Goal: Task Accomplishment & Management: Use online tool/utility

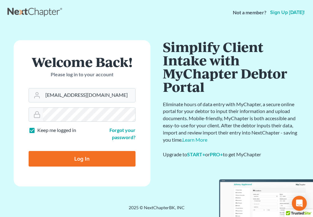
type input "[EMAIL_ADDRESS][DOMAIN_NAME]"
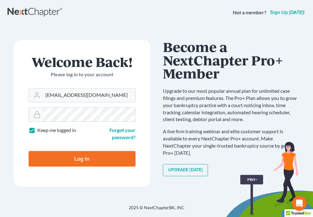
click at [74, 162] on input "Log In" at bounding box center [82, 159] width 107 height 16
type input "Thinking..."
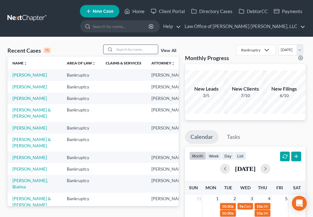
click at [125, 52] on input "search" at bounding box center [137, 49] width 44 height 9
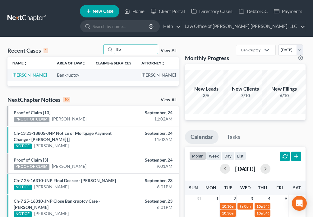
type input "B"
type input "[PERSON_NAME]"
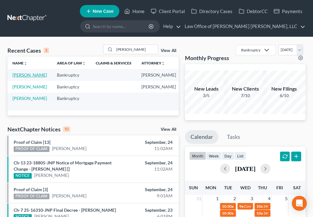
click at [19, 77] on link "[PERSON_NAME]" at bounding box center [29, 74] width 35 height 5
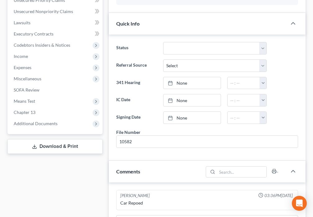
scroll to position [181, 0]
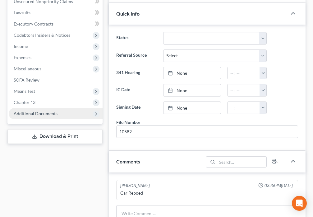
click at [58, 115] on span "Additional Documents" at bounding box center [56, 113] width 94 height 11
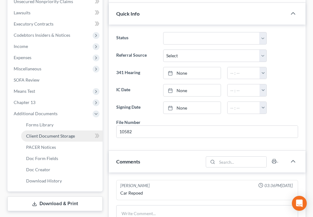
click at [66, 136] on span "Client Document Storage" at bounding box center [50, 135] width 49 height 5
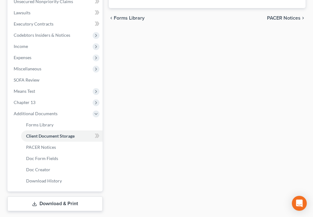
scroll to position [171, 0]
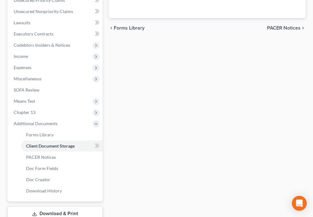
select select "9"
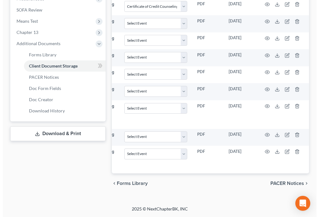
scroll to position [0, 74]
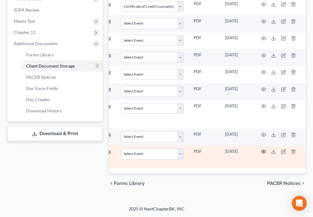
click at [263, 149] on icon "button" at bounding box center [263, 151] width 5 height 5
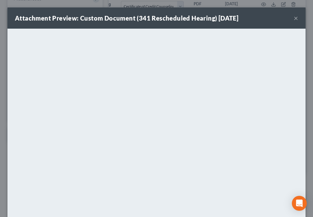
scroll to position [0, 71]
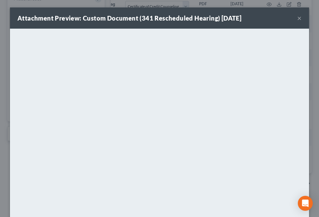
click at [297, 19] on button "×" at bounding box center [299, 17] width 4 height 7
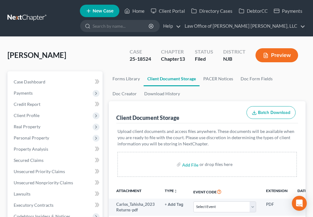
scroll to position [0, 0]
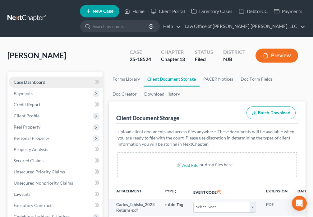
click at [35, 82] on span "Case Dashboard" at bounding box center [30, 81] width 32 height 5
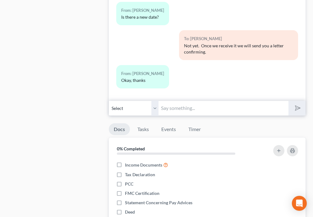
scroll to position [559, 0]
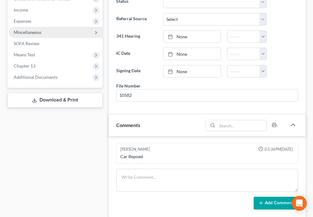
scroll to position [189, 0]
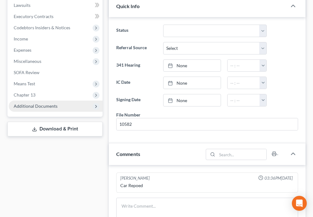
drag, startPoint x: 54, startPoint y: 108, endPoint x: 60, endPoint y: 109, distance: 5.4
click at [54, 108] on span "Additional Documents" at bounding box center [36, 105] width 44 height 5
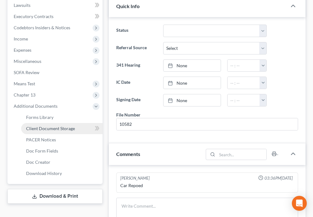
click at [74, 129] on link "Client Document Storage" at bounding box center [62, 128] width 82 height 11
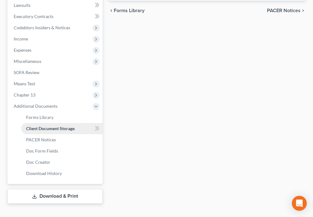
select select "9"
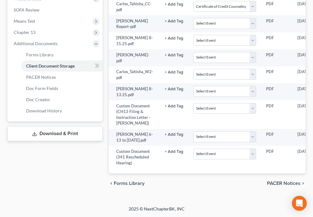
scroll to position [0, 74]
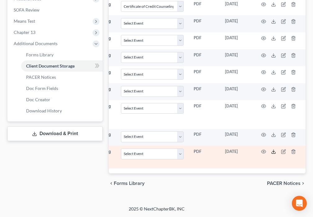
click at [272, 152] on icon at bounding box center [274, 152] width 4 height 1
click at [274, 149] on icon at bounding box center [273, 151] width 5 height 5
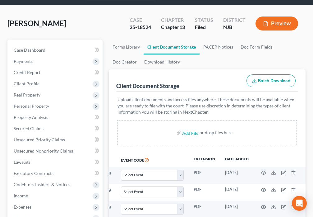
scroll to position [0, 0]
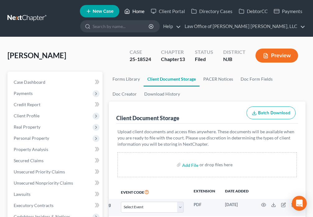
click at [132, 13] on link "Home" at bounding box center [134, 11] width 26 height 11
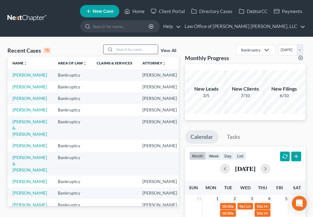
click at [133, 50] on input "search" at bounding box center [137, 49] width 44 height 9
type input "Lattie"
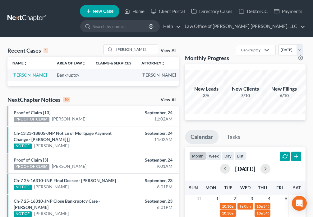
click at [20, 77] on link "Lattie, Michelle" at bounding box center [29, 74] width 35 height 5
select select "6"
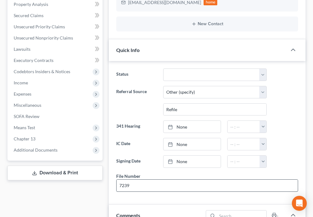
scroll to position [211, 0]
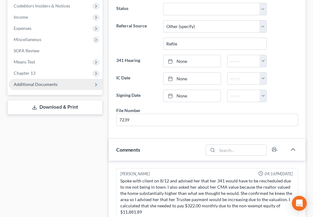
click at [53, 84] on span "Additional Documents" at bounding box center [36, 84] width 44 height 5
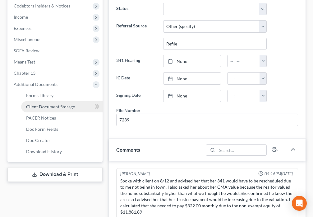
click at [73, 106] on span "Client Document Storage" at bounding box center [50, 106] width 49 height 5
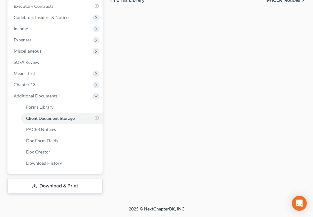
select select "9"
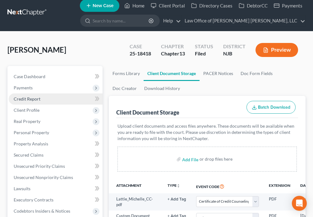
scroll to position [7, 0]
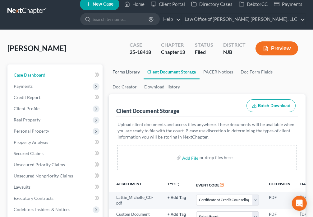
click at [39, 76] on span "Case Dashboard" at bounding box center [30, 74] width 32 height 5
select select "6"
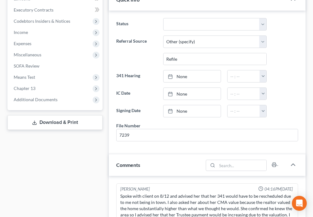
scroll to position [196, 0]
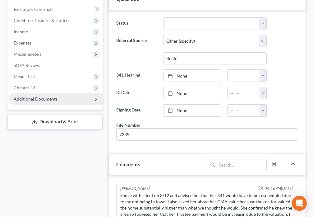
click at [50, 102] on span "Additional Documents" at bounding box center [56, 98] width 94 height 11
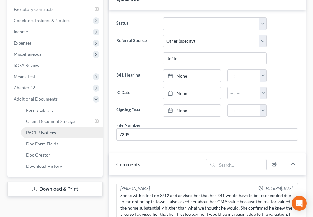
click at [48, 132] on span "PACER Notices" at bounding box center [41, 132] width 30 height 5
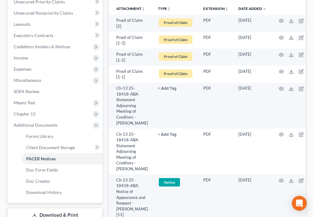
scroll to position [174, 0]
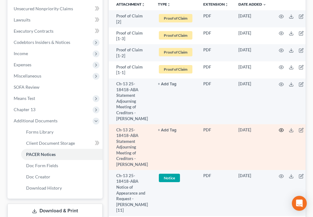
click at [281, 133] on icon "button" at bounding box center [281, 130] width 5 height 5
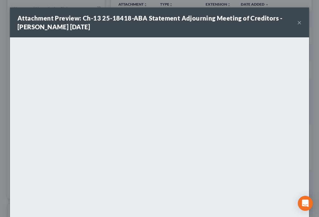
click at [297, 22] on button "×" at bounding box center [299, 22] width 4 height 7
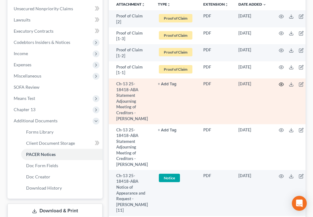
click at [279, 85] on icon "button" at bounding box center [281, 84] width 5 height 5
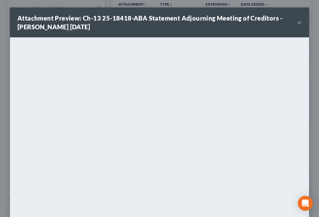
click at [297, 24] on button "×" at bounding box center [299, 22] width 4 height 7
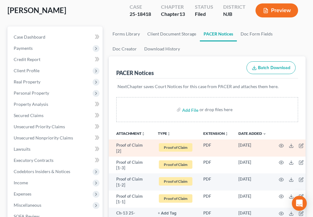
scroll to position [44, 0]
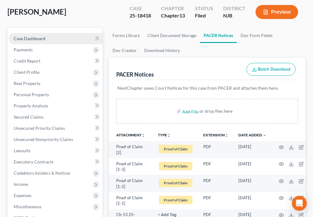
click at [21, 38] on span "Case Dashboard" at bounding box center [30, 38] width 32 height 5
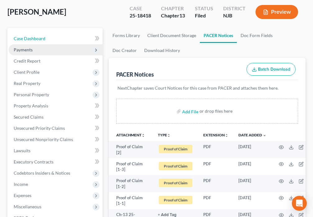
select select "6"
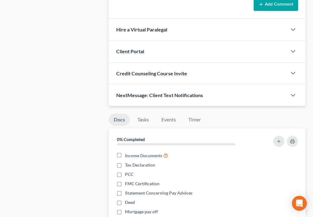
scroll to position [479, 0]
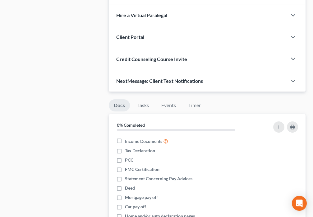
click at [250, 82] on div "NextMessage: Client Text Notifications" at bounding box center [198, 80] width 178 height 21
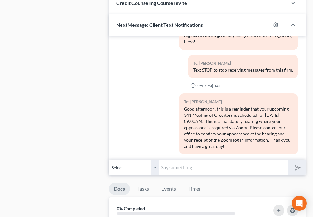
scroll to position [559, 0]
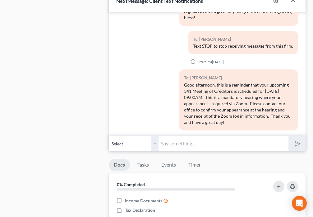
click at [187, 146] on input "text" at bounding box center [224, 143] width 130 height 15
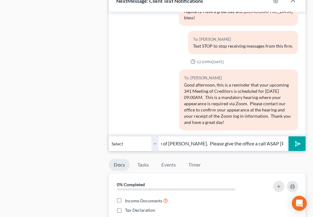
scroll to position [0, 92]
type input "Hi Michelle. This is the law office of David Daniels. Please give the office a …"
drag, startPoint x: 294, startPoint y: 145, endPoint x: 271, endPoint y: 123, distance: 31.9
click at [296, 145] on icon "submit" at bounding box center [297, 143] width 9 height 9
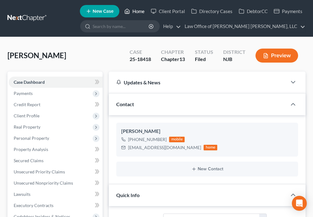
click at [139, 11] on link "Home" at bounding box center [134, 11] width 26 height 11
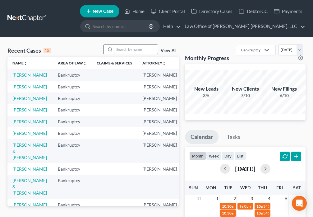
click at [125, 49] on input "search" at bounding box center [137, 49] width 44 height 9
type input "Smith"
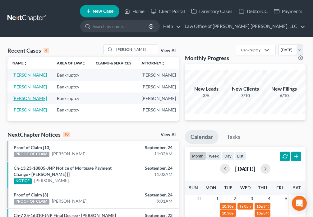
click at [18, 101] on link "Smith, Tiarra" at bounding box center [29, 98] width 35 height 5
select select "6"
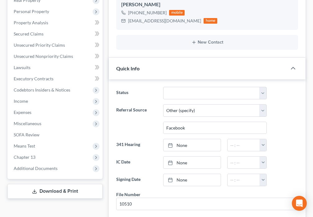
scroll to position [138, 0]
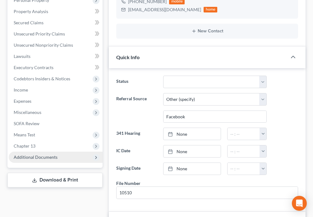
click at [47, 160] on span "Additional Documents" at bounding box center [56, 157] width 94 height 11
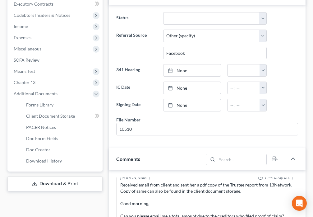
scroll to position [218, 0]
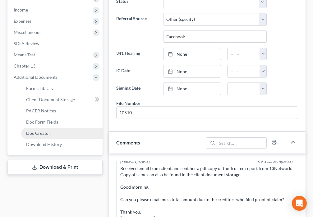
click at [52, 134] on link "Doc Creator" at bounding box center [62, 133] width 82 height 11
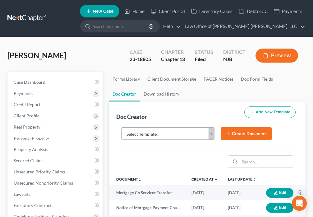
click at [211, 138] on body "Home New Case Client Portal Directory Cases DebtorCC Payments Law Office of Dav…" at bounding box center [156, 208] width 313 height 416
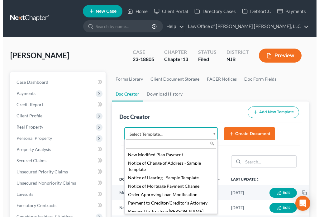
scroll to position [733, 0]
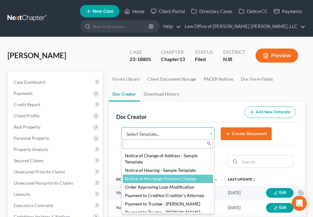
select select "88748"
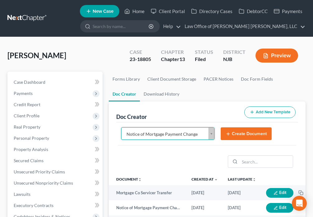
click at [235, 135] on button "Create Document" at bounding box center [246, 133] width 51 height 13
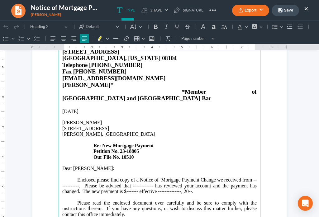
scroll to position [58, 0]
click at [76, 177] on p "Enclosed please find copy of a Notice of Mortgage Payment Change we received fr…" at bounding box center [159, 188] width 194 height 23
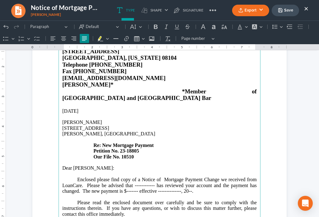
click at [152, 177] on p "Enclosed please find copy of a Notice of Mortgage Payment Change we received fr…" at bounding box center [159, 188] width 194 height 23
click at [135, 177] on p "Enclosed please find copy of a Notice of Mortgage Payment Change we received fr…" at bounding box center [159, 188] width 194 height 23
click at [185, 178] on p "Enclosed please find copy of a Notice of Mortgage Payment Change we received fr…" at bounding box center [159, 188] width 194 height 23
click at [196, 177] on p "Enclosed please find copy of a Notice of Mortgage Payment Change we received fr…" at bounding box center [159, 188] width 194 height 23
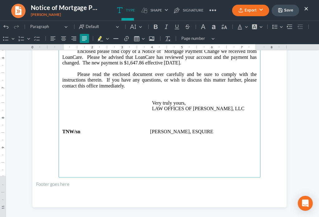
scroll to position [189, 0]
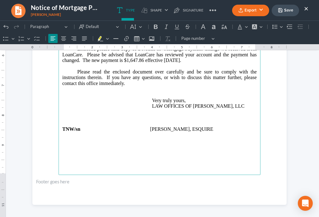
click at [69, 138] on p "Rich Text Editor, page-0-main" at bounding box center [159, 141] width 194 height 6
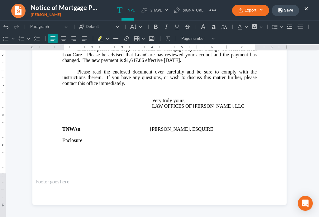
click at [286, 12] on button "Save" at bounding box center [284, 11] width 27 height 12
click at [246, 12] on button "Export" at bounding box center [250, 11] width 37 height 12
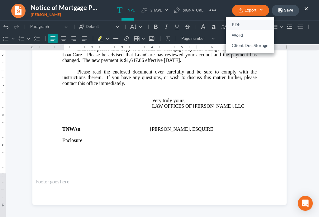
click at [241, 26] on link "PDF" at bounding box center [250, 25] width 48 height 11
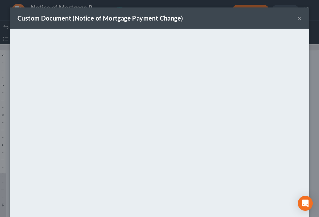
scroll to position [44, 0]
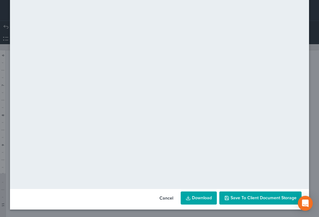
click at [267, 196] on span "Save to Client Document Storage" at bounding box center [263, 197] width 66 height 5
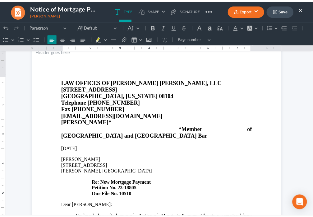
scroll to position [0, 0]
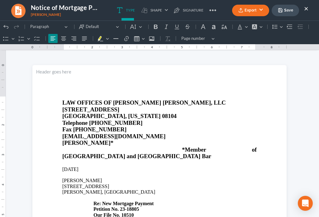
click at [291, 14] on button "Save" at bounding box center [284, 11] width 27 height 12
click at [305, 10] on button "×" at bounding box center [306, 8] width 4 height 7
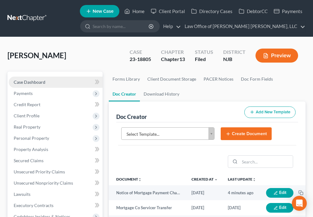
click at [36, 83] on span "Case Dashboard" at bounding box center [30, 81] width 32 height 5
select select "6"
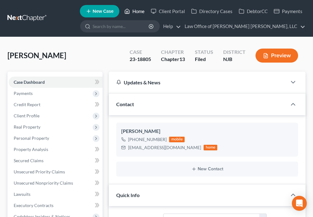
click at [132, 11] on link "Home" at bounding box center [134, 11] width 26 height 11
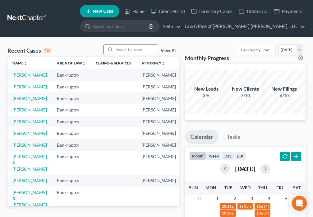
click at [128, 50] on input "search" at bounding box center [137, 49] width 44 height 9
type input "Smith"
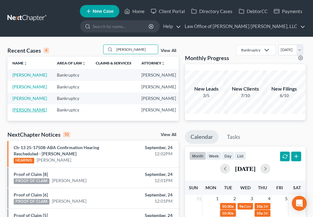
click at [18, 112] on link "Smith, Stephen" at bounding box center [29, 109] width 35 height 5
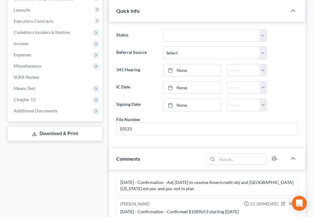
scroll to position [181, 0]
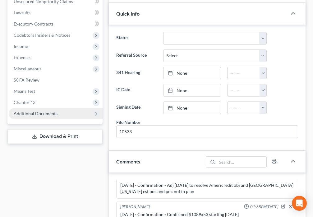
click at [52, 114] on span "Additional Documents" at bounding box center [36, 113] width 44 height 5
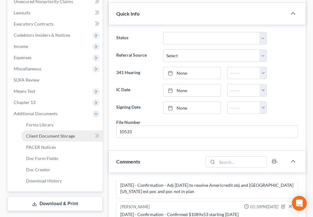
click at [80, 135] on link "Client Document Storage" at bounding box center [62, 135] width 82 height 11
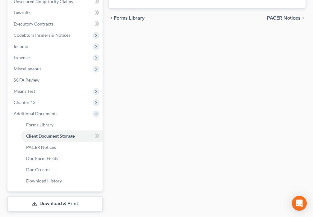
select select "9"
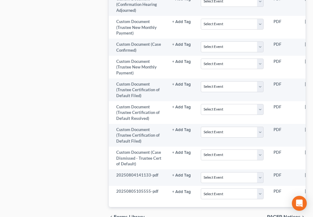
scroll to position [544, 0]
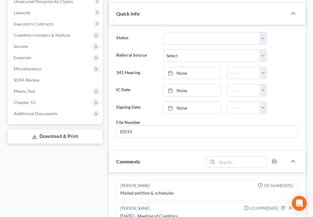
scroll to position [361, 0]
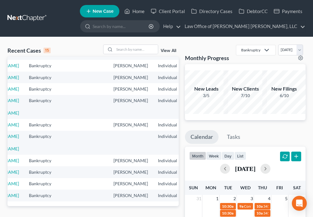
scroll to position [87, 0]
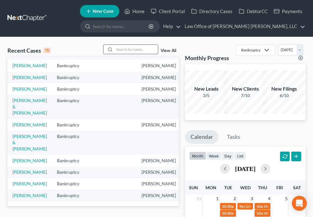
click at [116, 51] on input "search" at bounding box center [137, 49] width 44 height 9
type input "Smith"
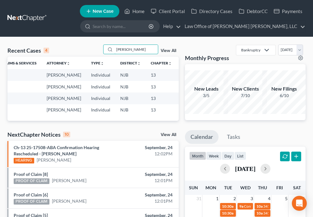
scroll to position [0, 0]
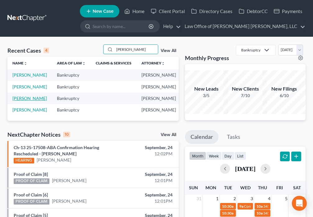
click at [14, 101] on link "Smith, Stephen" at bounding box center [29, 98] width 35 height 5
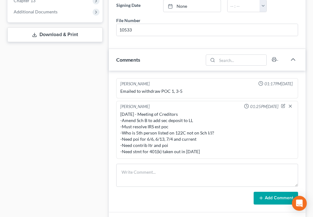
scroll to position [1249, 0]
click at [46, 13] on span "Additional Documents" at bounding box center [36, 11] width 44 height 5
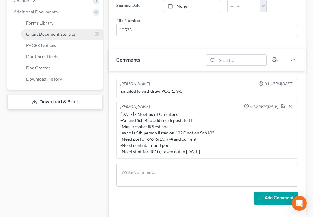
click at [64, 37] on link "Client Document Storage" at bounding box center [62, 34] width 82 height 11
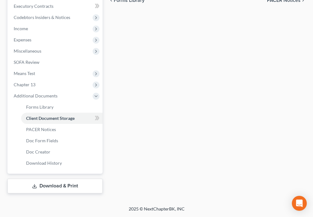
select select "9"
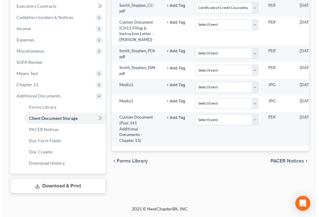
scroll to position [0, 72]
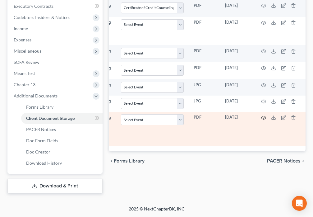
click at [265, 118] on icon "button" at bounding box center [263, 117] width 5 height 5
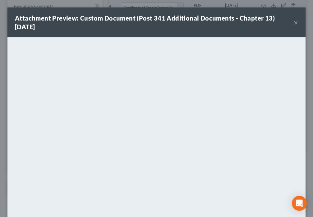
scroll to position [0, 68]
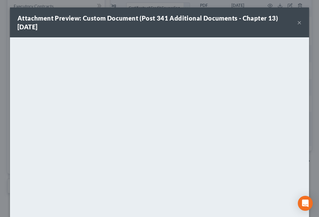
click at [297, 24] on button "×" at bounding box center [299, 22] width 4 height 7
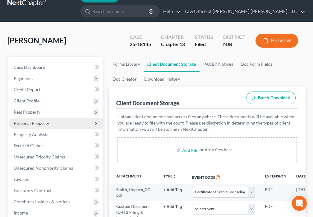
scroll to position [10, 0]
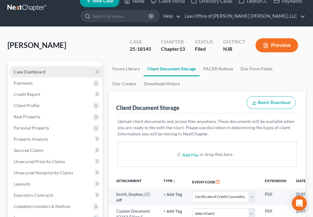
click at [54, 69] on link "Case Dashboard" at bounding box center [56, 71] width 94 height 11
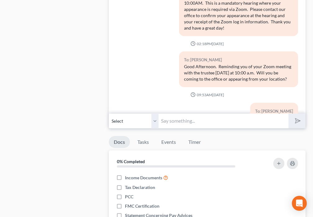
scroll to position [595, 0]
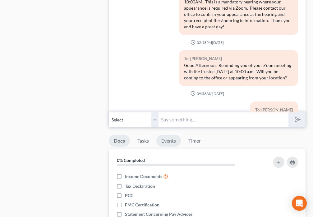
click at [165, 140] on link "Events" at bounding box center [169, 141] width 25 height 12
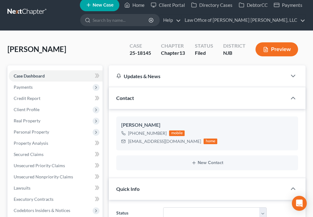
scroll to position [0, 0]
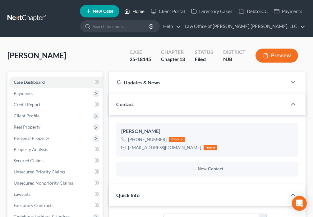
click at [127, 12] on icon at bounding box center [127, 10] width 6 height 7
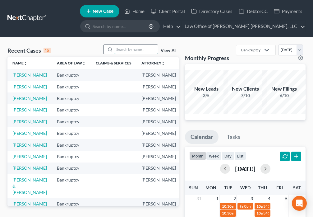
click at [131, 50] on input "search" at bounding box center [137, 49] width 44 height 9
type input "Pierce"
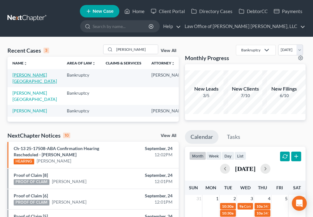
click at [17, 79] on link "Pierce, Tyrone" at bounding box center [34, 78] width 44 height 12
select select "6"
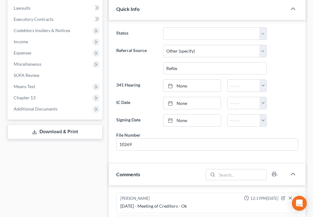
scroll to position [218, 0]
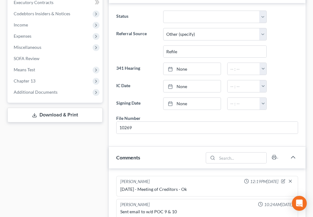
drag, startPoint x: 55, startPoint y: 80, endPoint x: 43, endPoint y: 108, distance: 30.9
click at [55, 87] on span "Additional Documents" at bounding box center [56, 92] width 94 height 11
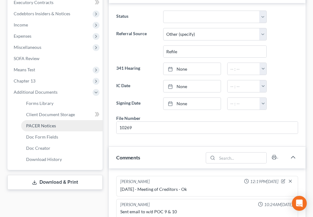
click at [41, 120] on link "PACER Notices" at bounding box center [62, 125] width 82 height 11
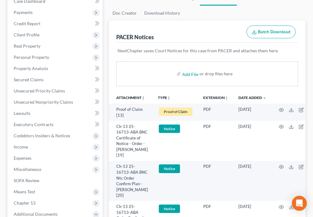
scroll to position [124, 0]
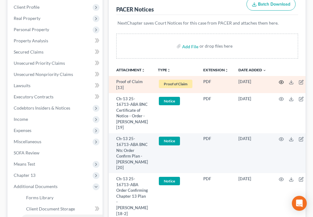
click at [281, 80] on icon "button" at bounding box center [281, 82] width 5 height 5
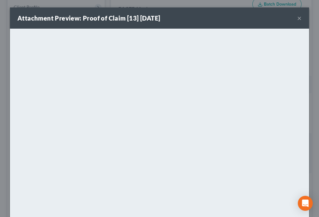
click at [297, 19] on button "×" at bounding box center [299, 17] width 4 height 7
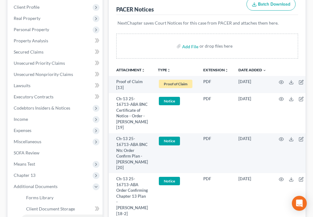
scroll to position [0, 0]
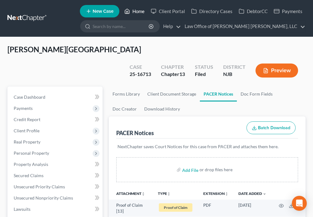
click at [131, 12] on link "Home" at bounding box center [134, 11] width 26 height 11
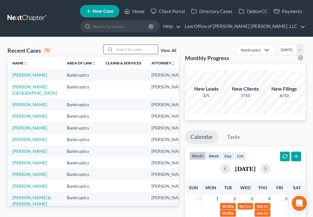
click at [134, 51] on input "search" at bounding box center [137, 49] width 44 height 9
type input "Williams"
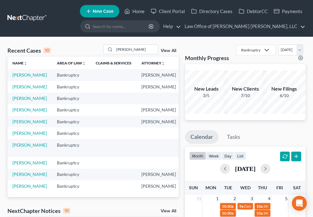
click at [16, 78] on td "Williams, Michael" at bounding box center [29, 75] width 44 height 12
click at [20, 77] on link "Williams, Michael" at bounding box center [29, 74] width 35 height 5
select select "6"
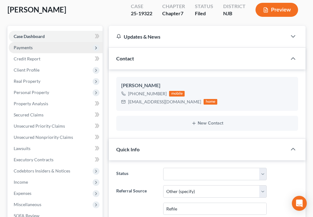
scroll to position [44, 0]
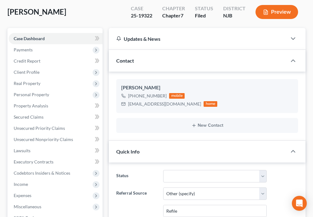
drag, startPoint x: 40, startPoint y: 73, endPoint x: 116, endPoint y: 76, distance: 75.7
click at [40, 73] on span "Client Profile" at bounding box center [56, 72] width 94 height 11
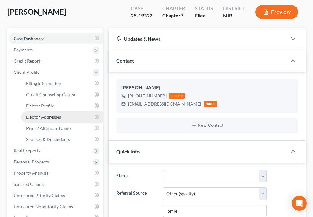
click at [63, 117] on link "Debtor Addresses" at bounding box center [62, 116] width 82 height 11
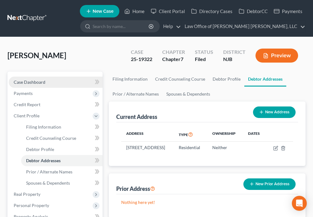
click at [36, 81] on span "Case Dashboard" at bounding box center [30, 81] width 32 height 5
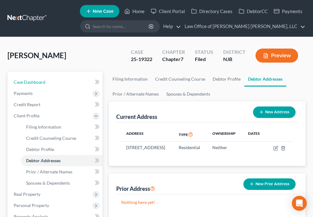
select select "6"
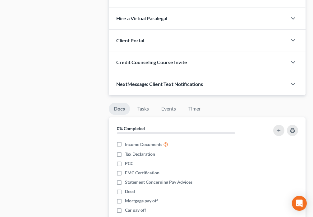
scroll to position [436, 0]
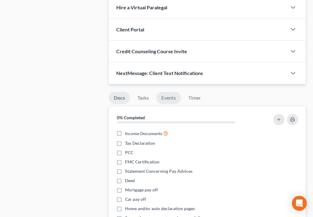
click at [169, 95] on link "Events" at bounding box center [169, 98] width 25 height 12
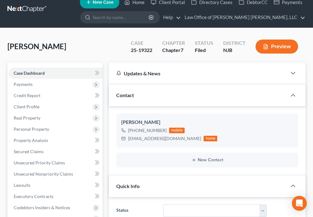
scroll to position [0, 0]
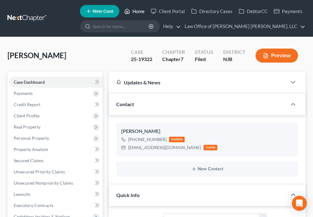
click at [125, 13] on icon at bounding box center [127, 10] width 6 height 7
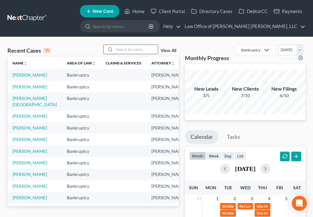
click at [121, 48] on input "search" at bounding box center [137, 49] width 44 height 9
type input "Gallemore"
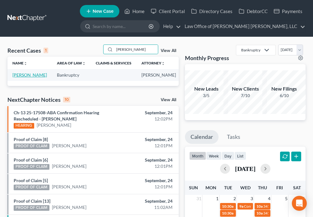
click at [20, 77] on link "Gallemore, Denise" at bounding box center [29, 74] width 35 height 5
select select "0"
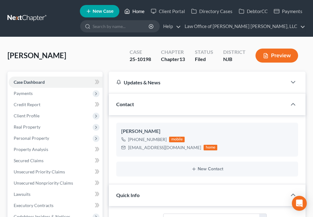
click at [125, 9] on icon at bounding box center [127, 10] width 6 height 7
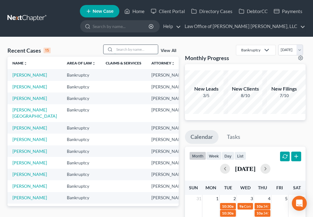
click at [125, 52] on input "search" at bounding box center [137, 49] width 44 height 9
type input "Brown"
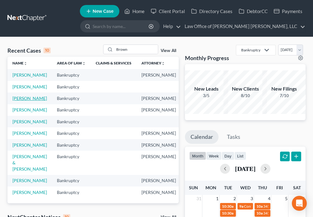
click at [18, 101] on link "Brown, Brenda" at bounding box center [29, 98] width 35 height 5
select select "6"
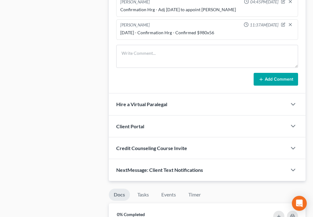
scroll to position [450, 0]
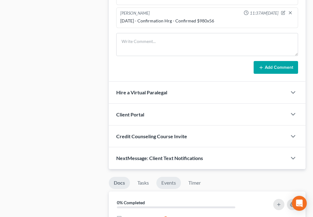
drag, startPoint x: 170, startPoint y: 185, endPoint x: 170, endPoint y: 182, distance: 3.7
click at [170, 185] on link "Events" at bounding box center [169, 183] width 25 height 12
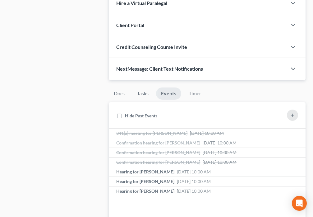
scroll to position [581, 0]
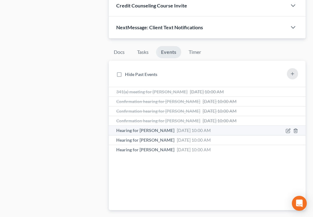
click at [158, 132] on span "Hearing for Brenda Brown" at bounding box center [145, 130] width 58 height 5
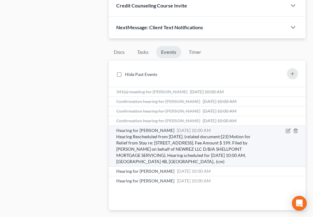
click at [158, 132] on span "Hearing for Brenda Brown" at bounding box center [145, 130] width 58 height 5
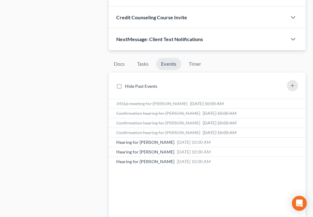
scroll to position [559, 0]
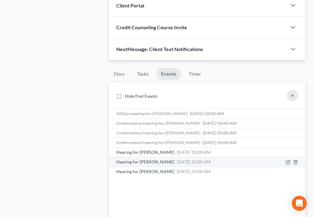
click at [155, 163] on span "Hearing for Brenda Brown" at bounding box center [145, 161] width 58 height 5
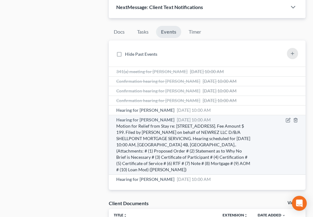
scroll to position [603, 0]
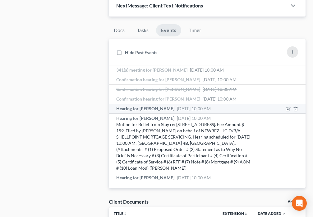
click at [149, 109] on span "Hearing for Brenda Brown" at bounding box center [145, 108] width 58 height 5
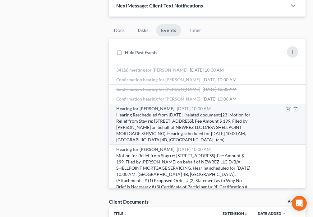
click at [151, 109] on span "Hearing for Brenda Brown" at bounding box center [145, 108] width 58 height 5
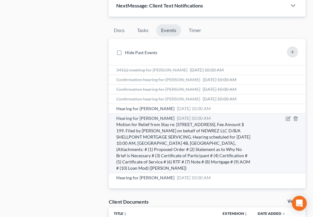
click at [151, 116] on span "Hearing for Brenda Brown" at bounding box center [145, 117] width 58 height 5
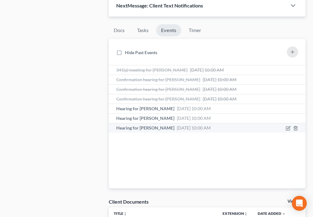
click at [154, 129] on span "Hearing for Brenda Brown" at bounding box center [145, 127] width 58 height 5
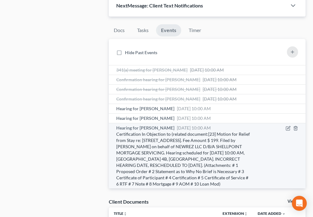
click at [154, 129] on span "Hearing for Brenda Brown" at bounding box center [145, 127] width 58 height 5
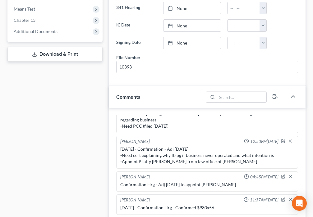
scroll to position [261, 0]
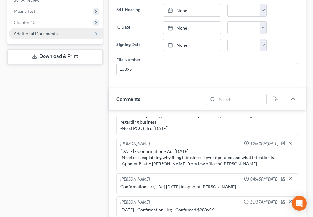
click at [41, 35] on span "Additional Documents" at bounding box center [36, 33] width 44 height 5
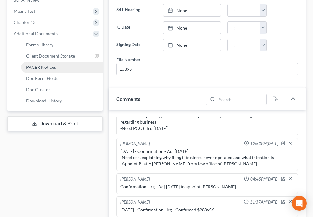
click at [48, 65] on span "PACER Notices" at bounding box center [41, 66] width 30 height 5
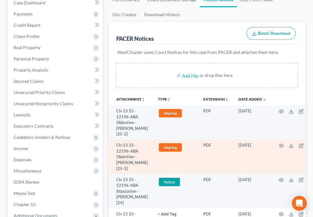
scroll to position [80, 0]
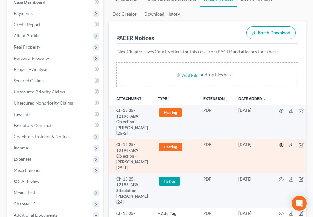
click at [280, 145] on icon "button" at bounding box center [281, 145] width 5 height 5
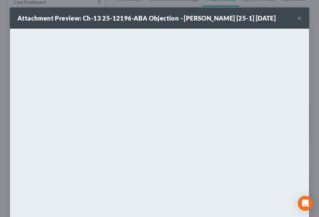
click at [297, 19] on button "×" at bounding box center [299, 17] width 4 height 7
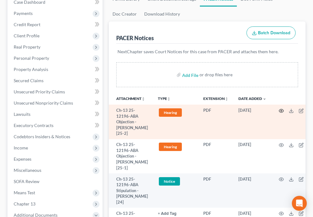
click at [282, 111] on icon "button" at bounding box center [281, 110] width 5 height 3
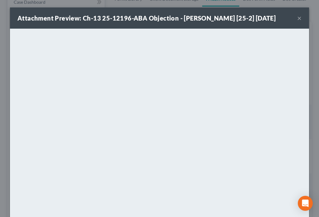
click at [297, 18] on button "×" at bounding box center [299, 17] width 4 height 7
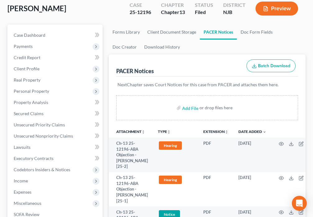
scroll to position [0, 0]
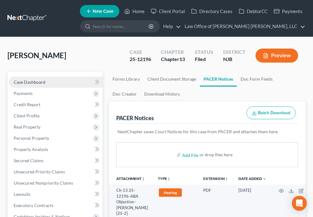
click at [36, 81] on span "Case Dashboard" at bounding box center [30, 81] width 32 height 5
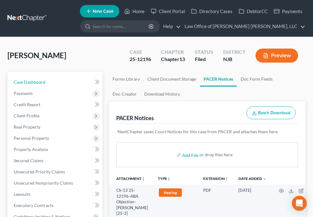
select select "6"
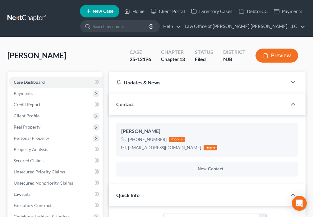
scroll to position [34, 0]
click at [130, 15] on icon at bounding box center [127, 10] width 6 height 7
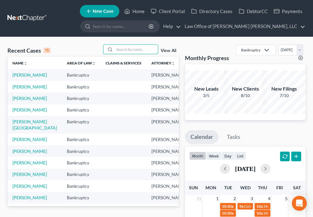
click at [136, 48] on input "search" at bounding box center [137, 49] width 44 height 9
type input "Davis"
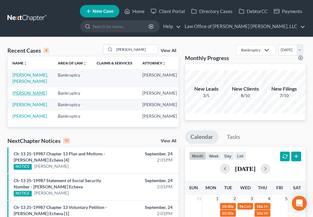
click at [16, 95] on link "Davis, Celena" at bounding box center [29, 92] width 35 height 5
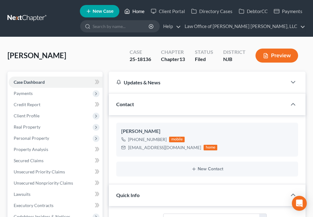
click at [134, 12] on link "Home" at bounding box center [134, 11] width 26 height 11
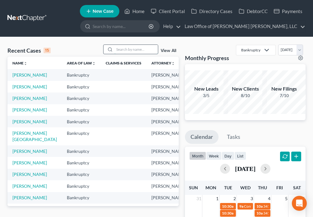
click at [127, 49] on input "search" at bounding box center [137, 49] width 44 height 9
type input "Cotten"
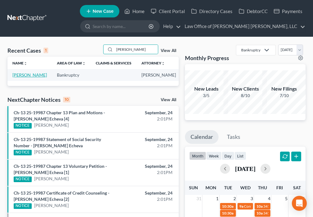
click at [19, 76] on link "Cotten, Kevin" at bounding box center [29, 74] width 35 height 5
select select "6"
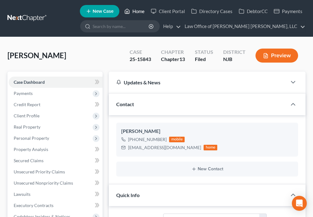
click at [133, 13] on link "Home" at bounding box center [134, 11] width 26 height 11
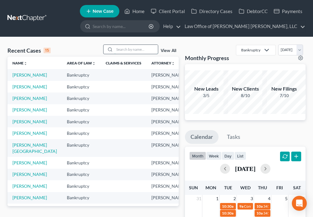
click at [131, 50] on input "search" at bounding box center [137, 49] width 44 height 9
type input "Hudson"
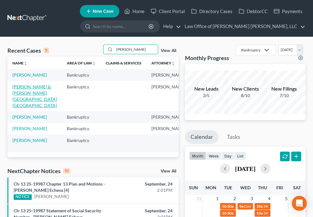
click at [12, 105] on link "Hudson, Listervelt & Frieson-Hudson, Carmella" at bounding box center [34, 96] width 44 height 24
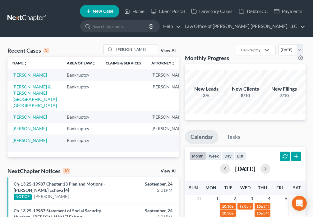
select select "6"
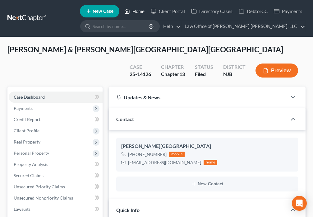
click at [124, 12] on link "Home" at bounding box center [134, 11] width 26 height 11
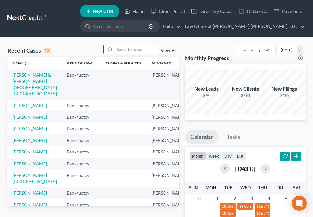
click at [122, 48] on input "search" at bounding box center [137, 49] width 44 height 9
type input "Saxton"
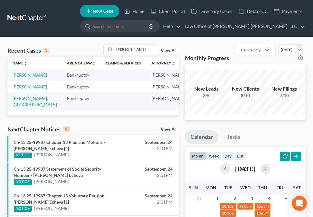
click at [15, 77] on link "Saxton, Terri" at bounding box center [29, 74] width 35 height 5
select select "6"
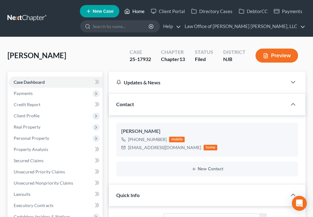
click at [126, 11] on icon at bounding box center [127, 10] width 6 height 7
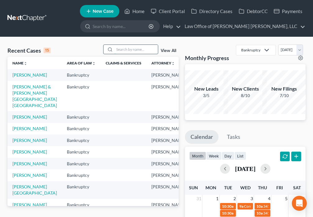
click at [122, 52] on input "search" at bounding box center [137, 49] width 44 height 9
type input "Bullard"
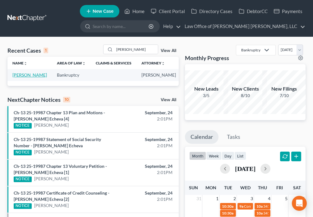
click at [19, 77] on link "Bullard, Vanessa" at bounding box center [29, 74] width 35 height 5
select select "1"
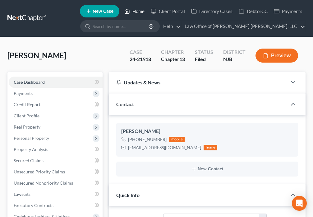
click at [128, 13] on polyline at bounding box center [128, 12] width 2 height 2
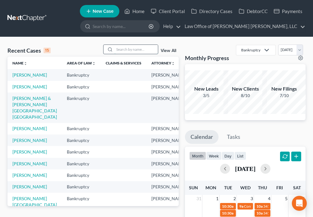
click at [130, 49] on input "search" at bounding box center [137, 49] width 44 height 9
type input "Graves"
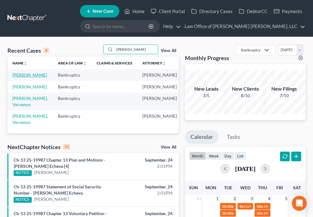
click at [18, 75] on link "Graves, Deidra" at bounding box center [29, 74] width 35 height 5
select select "6"
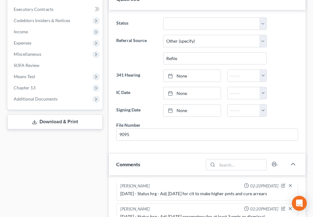
scroll to position [556, 0]
